Goal: Task Accomplishment & Management: Manage account settings

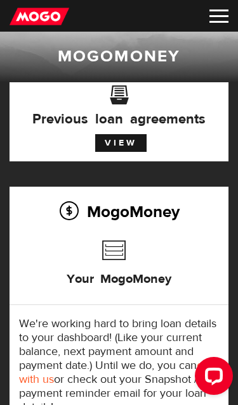
click at [123, 260] on h3 "Your MogoMoney" at bounding box center [119, 277] width 105 height 41
click at [124, 291] on h3 "Your MogoMoney" at bounding box center [119, 277] width 105 height 41
click at [212, 16] on img at bounding box center [218, 16] width 19 height 13
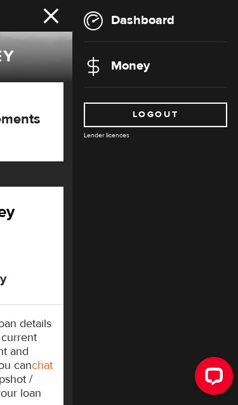
click at [118, 25] on link "Dashboard" at bounding box center [129, 20] width 91 height 16
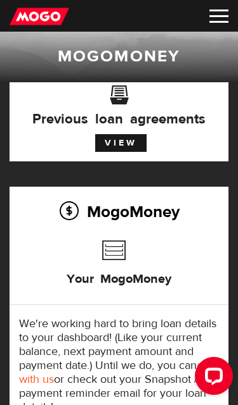
click at [120, 150] on link "View" at bounding box center [120, 143] width 51 height 18
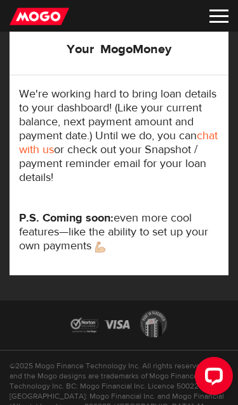
scroll to position [229, 0]
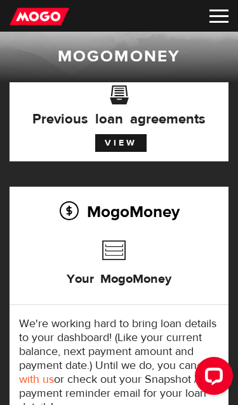
click at [118, 270] on h3 "Your MogoMoney" at bounding box center [119, 277] width 105 height 41
click at [123, 207] on h2 "MogoMoney" at bounding box center [119, 211] width 200 height 27
click at [123, 210] on h2 "MogoMoney" at bounding box center [119, 211] width 200 height 27
click at [217, 18] on img at bounding box center [218, 16] width 19 height 13
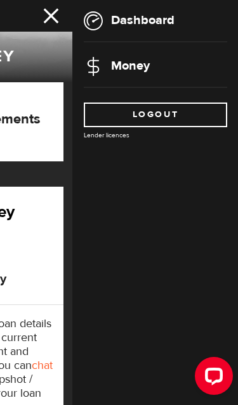
click at [166, 109] on link "Logout" at bounding box center [155, 115] width 143 height 25
